Goal: Task Accomplishment & Management: Complete application form

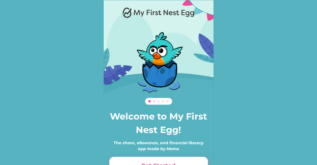
scroll to position [39, 0]
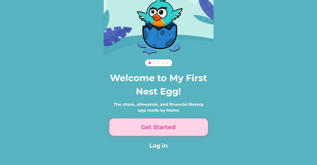
click at [163, 133] on button "Get Started" at bounding box center [158, 127] width 98 height 17
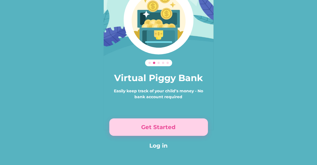
click at [163, 133] on button "Get Started" at bounding box center [158, 127] width 98 height 17
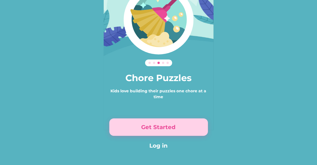
click at [163, 133] on button "Get Started" at bounding box center [158, 127] width 98 height 17
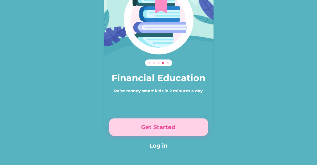
click at [163, 133] on button "Get Started" at bounding box center [158, 127] width 98 height 17
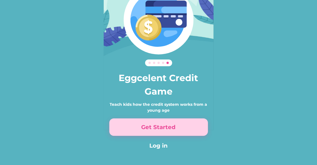
click at [163, 133] on button "Get Started" at bounding box center [158, 127] width 98 height 17
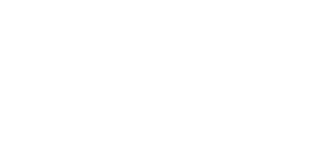
click at [163, 133] on div "Sign up Already have an account? Log in First Name * Last Name * Email * Passwo…" at bounding box center [158, 34] width 121 height 210
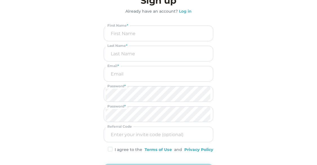
scroll to position [16, 0]
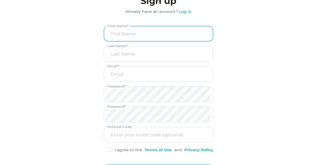
drag, startPoint x: 153, startPoint y: 26, endPoint x: 136, endPoint y: 64, distance: 40.5
click at [136, 64] on div "First Name * Last Name * Email * Password * Password * Referral Code I agree to…" at bounding box center [158, 89] width 109 height 127
type input "[PERSON_NAME]"
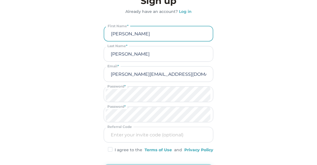
click at [115, 77] on input "[PERSON_NAME][EMAIL_ADDRESS][DOMAIN_NAME]" at bounding box center [159, 74] width 106 height 15
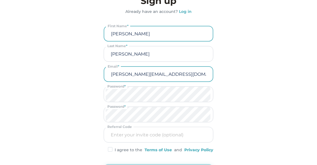
click at [126, 74] on input "[PERSON_NAME][EMAIL_ADDRESS][DOMAIN_NAME]" at bounding box center [158, 74] width 105 height 15
type input "[PERSON_NAME][EMAIL_ADDRESS][DOMAIN_NAME]"
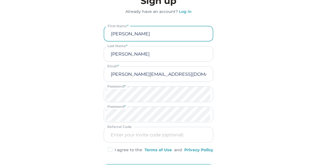
click at [112, 150] on img at bounding box center [110, 149] width 5 height 5
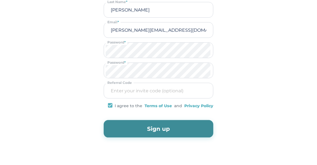
scroll to position [62, 0]
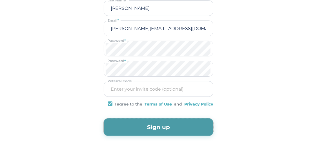
click at [139, 127] on button "Sign up" at bounding box center [158, 127] width 109 height 17
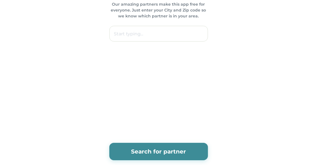
scroll to position [0, 0]
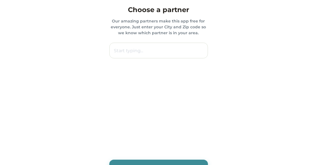
click at [149, 51] on input "text" at bounding box center [158, 51] width 98 height 16
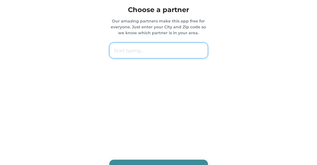
paste input "44875 [PERSON_NAME]"
type input "44875 [PERSON_NAME]"
